Goal: Transaction & Acquisition: Subscribe to service/newsletter

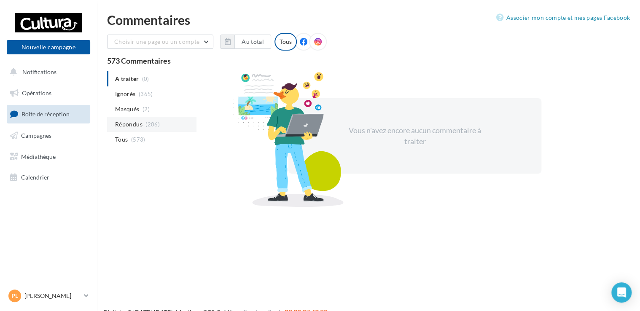
click at [134, 127] on span "Répondus" at bounding box center [128, 124] width 27 height 8
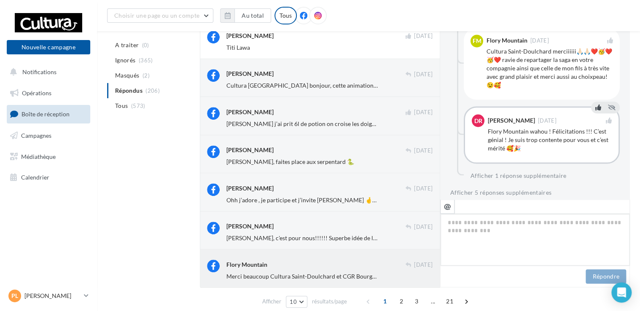
scroll to position [208, 0]
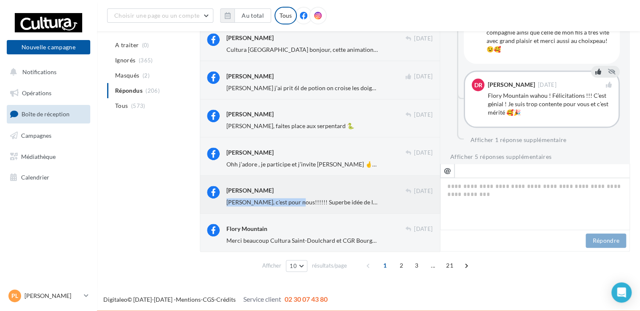
click at [299, 197] on div "[PERSON_NAME] [DATE] [PERSON_NAME], c'est pour nous!!!!!! Superbe idée de la pa…" at bounding box center [329, 196] width 206 height 21
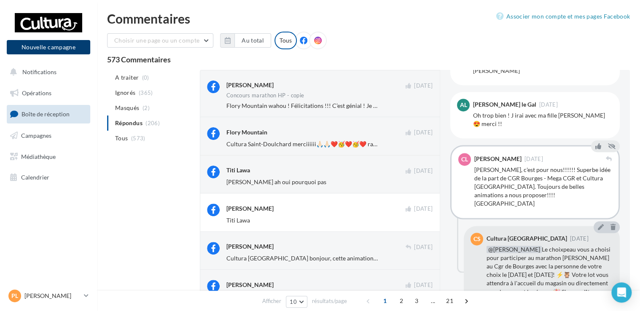
scroll to position [0, 0]
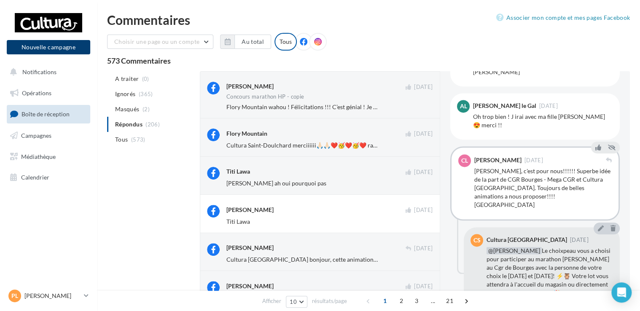
click at [46, 45] on button "Nouvelle campagne" at bounding box center [48, 47] width 83 height 14
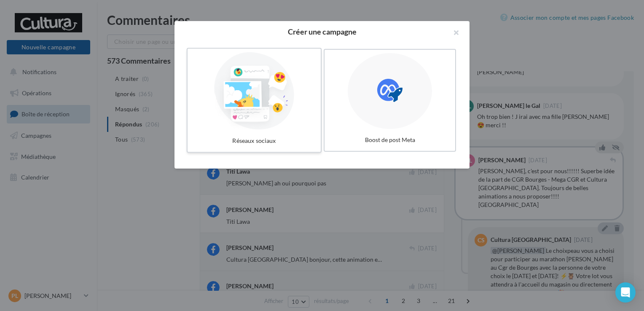
click at [260, 110] on div at bounding box center [254, 91] width 126 height 78
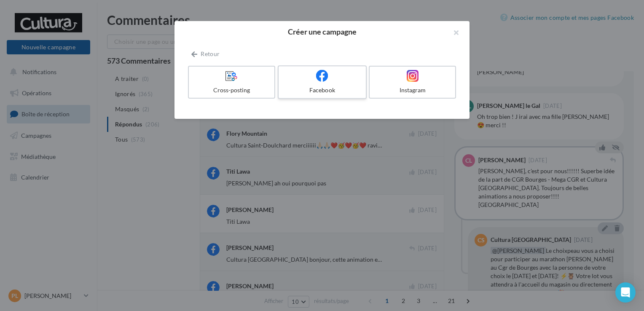
click at [307, 84] on label "Facebook" at bounding box center [322, 82] width 89 height 34
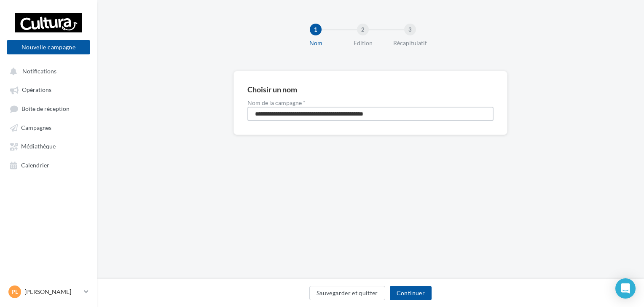
click at [284, 110] on input "**********" at bounding box center [370, 114] width 246 height 14
drag, startPoint x: 275, startPoint y: 119, endPoint x: 186, endPoint y: 119, distance: 89.4
click at [205, 119] on div "**********" at bounding box center [370, 116] width 547 height 91
type input "**********"
click at [406, 289] on button "Continuer" at bounding box center [411, 293] width 42 height 14
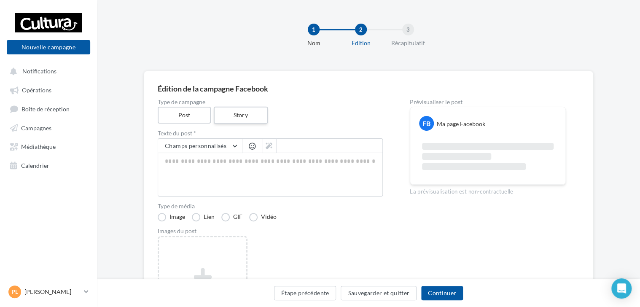
click at [250, 117] on label "Story" at bounding box center [240, 115] width 54 height 17
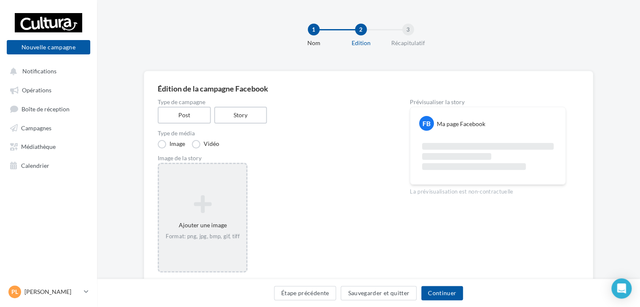
click at [204, 203] on icon at bounding box center [202, 204] width 81 height 20
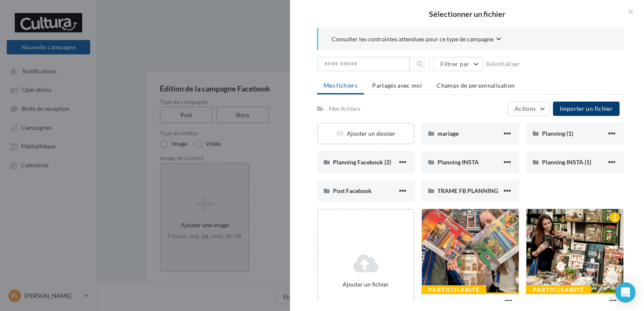
click at [575, 109] on span "Importer un fichier" at bounding box center [586, 108] width 53 height 7
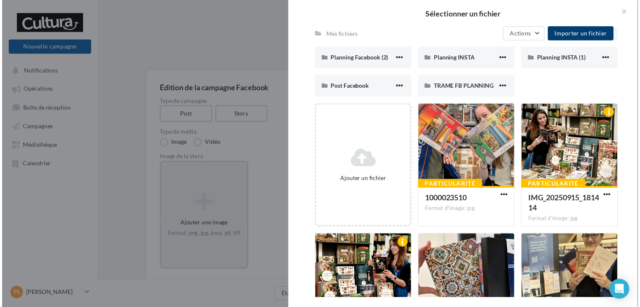
scroll to position [169, 0]
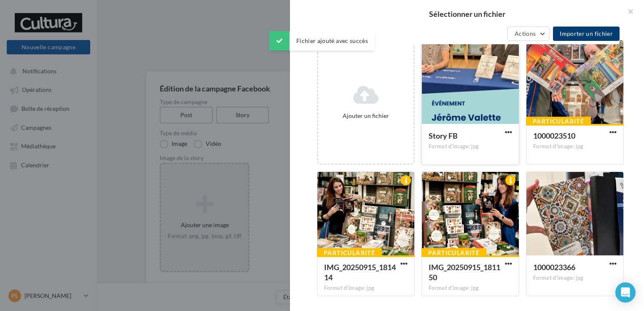
click at [464, 89] on div at bounding box center [470, 82] width 97 height 84
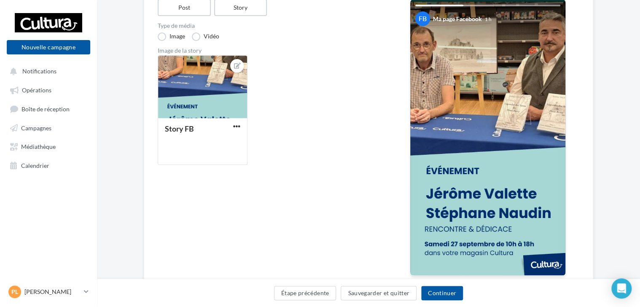
scroll to position [126, 0]
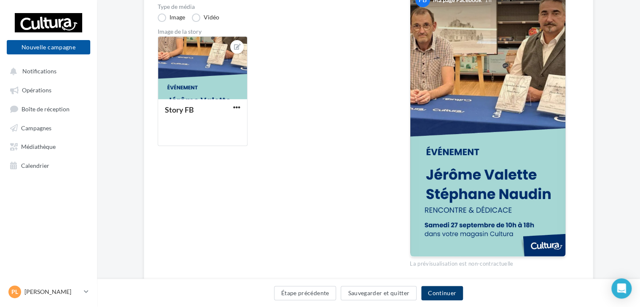
click at [446, 296] on button "Continuer" at bounding box center [442, 293] width 42 height 14
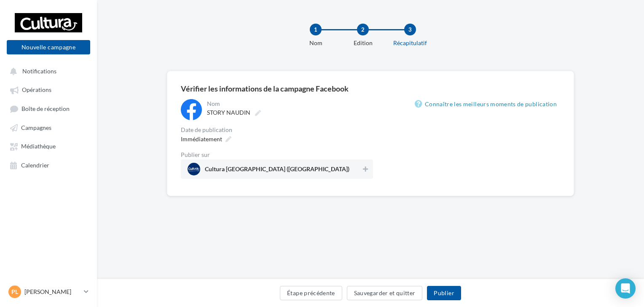
click at [246, 138] on div "Immédiatement" at bounding box center [277, 139] width 192 height 12
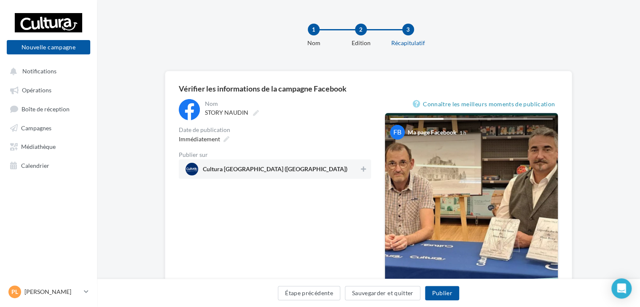
click at [280, 166] on span "Cultura Saint-Doulchard (Saint-Doulchard)" at bounding box center [275, 170] width 145 height 9
click at [440, 293] on button "Publier" at bounding box center [442, 293] width 34 height 14
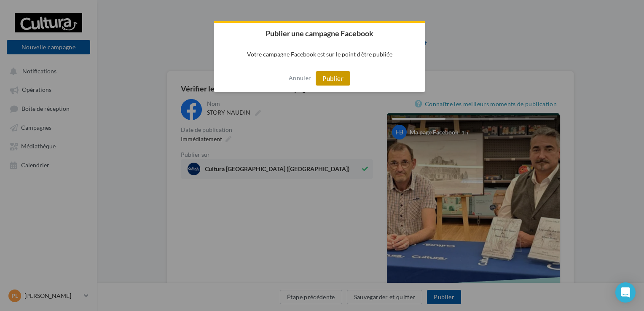
click at [322, 80] on button "Publier" at bounding box center [333, 78] width 35 height 14
